Goal: Navigation & Orientation: Find specific page/section

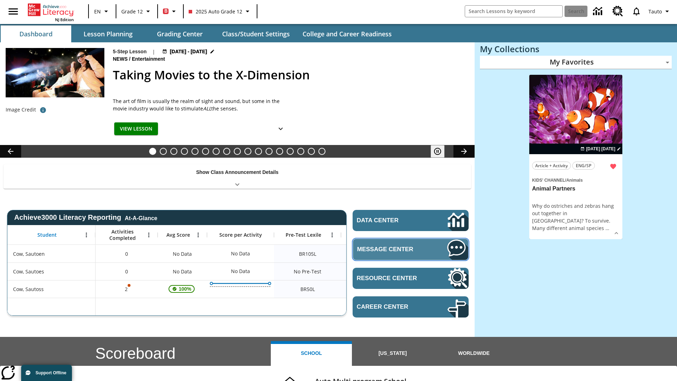
click at [410, 249] on span "Message Center" at bounding box center [391, 249] width 69 height 7
